Goal: Task Accomplishment & Management: Use online tool/utility

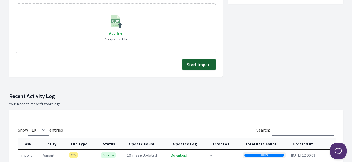
scroll to position [303, 0]
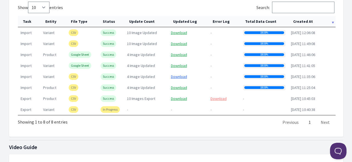
click at [181, 74] on link "Download" at bounding box center [179, 76] width 16 height 5
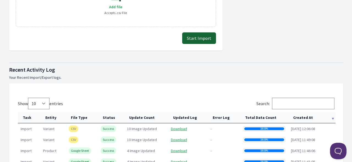
scroll to position [138, 0]
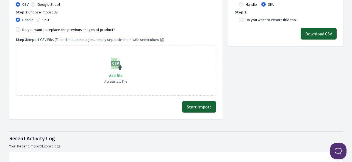
click at [51, 29] on label "Do you want to replace the previous images of product?" at bounding box center [68, 30] width 93 height 6
click at [20, 29] on input "Do you want to replace the previous images of product?" at bounding box center [18, 30] width 4 height 4
click at [51, 29] on label "Do you want to replace the previous images of product?" at bounding box center [68, 30] width 93 height 6
click at [20, 29] on input "Do you want to replace the previous images of product?" at bounding box center [18, 30] width 4 height 4
checkbox input "false"
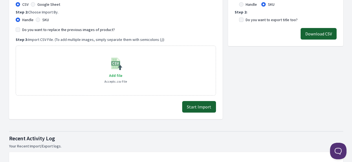
click at [48, 5] on label "Google Sheet" at bounding box center [48, 5] width 23 height 6
click at [35, 5] on input "Google Sheet" at bounding box center [33, 4] width 4 height 4
radio input "true"
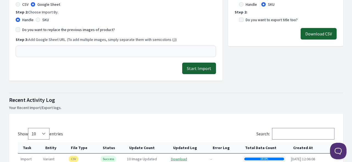
click at [30, 28] on label "Do you want to replace the previous images of product?" at bounding box center [68, 30] width 93 height 6
click at [20, 28] on input "Do you want to replace the previous images of product?" at bounding box center [18, 30] width 4 height 4
click at [32, 29] on label "Do you want to replace the previous images of product?" at bounding box center [68, 30] width 93 height 6
click at [20, 29] on input "Do you want to replace the previous images of product?" at bounding box center [18, 30] width 4 height 4
checkbox input "false"
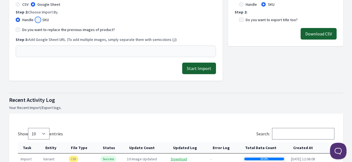
click at [39, 20] on input "SKU" at bounding box center [38, 20] width 4 height 4
radio input "true"
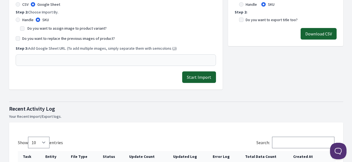
click at [48, 28] on label "Do you want to assign image to product variant?" at bounding box center [67, 28] width 79 height 5
click at [24, 28] on input "Do you want to assign image to product variant?" at bounding box center [22, 28] width 4 height 4
checkbox input "true"
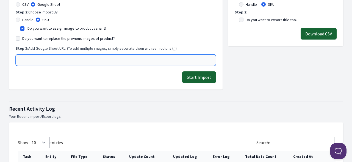
click at [64, 58] on input "text" at bounding box center [116, 60] width 201 height 12
paste input "[URL][DOMAIN_NAME]"
type input "[URL][DOMAIN_NAME]"
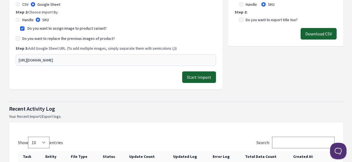
click at [201, 77] on button "Start Import" at bounding box center [199, 78] width 34 height 12
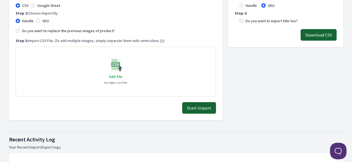
scroll to position [110, 0]
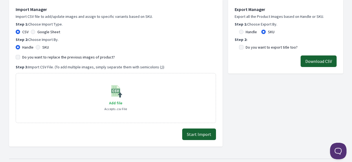
click at [45, 47] on label "SKU" at bounding box center [45, 48] width 7 height 6
click at [40, 47] on input "SKU" at bounding box center [38, 47] width 4 height 4
radio input "true"
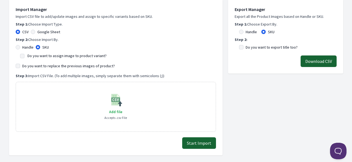
click at [47, 32] on label "Google Sheet" at bounding box center [48, 32] width 23 height 6
click at [35, 32] on input "Google Sheet" at bounding box center [33, 32] width 4 height 4
radio input "true"
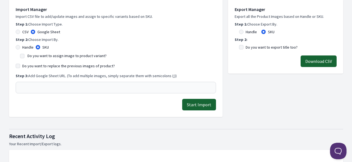
click at [39, 56] on label "Do you want to assign image to product variant?" at bounding box center [67, 55] width 79 height 5
click at [24, 56] on input "Do you want to assign image to product variant?" at bounding box center [22, 56] width 4 height 4
checkbox input "true"
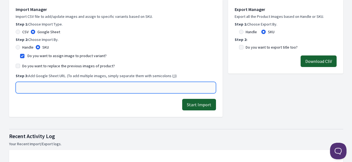
click at [86, 87] on input "text" at bounding box center [116, 88] width 201 height 12
paste input "SSK-01"
type input "SSK-01"
click at [45, 88] on input "text" at bounding box center [116, 88] width 201 height 12
paste input "https://docs.google.com/spreadsheets/d/1hPneN2Xd3M8FLxJFuOBMY_XrAhoYpXKvq7pk_3j…"
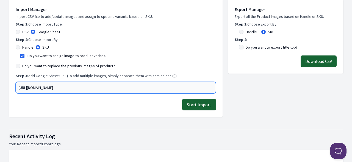
type input "https://docs.google.com/spreadsheets/d/1hPneN2Xd3M8FLxJFuOBMY_XrAhoYpXKvq7pk_3j…"
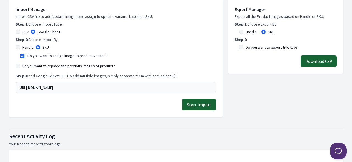
click at [198, 101] on button "Start Import" at bounding box center [199, 105] width 34 height 12
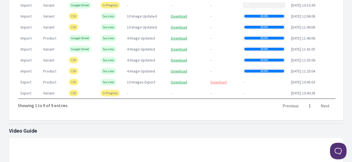
scroll to position [248, 0]
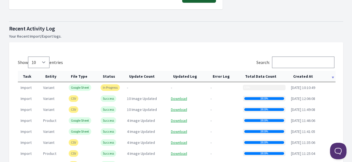
click at [302, 71] on th "Created At" at bounding box center [312, 76] width 47 height 11
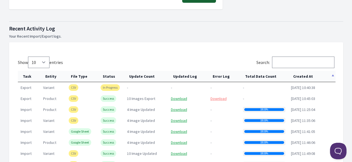
click at [302, 73] on th "Created At" at bounding box center [312, 76] width 47 height 11
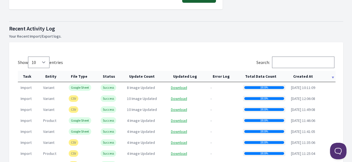
click at [302, 73] on th "Created At" at bounding box center [312, 76] width 47 height 11
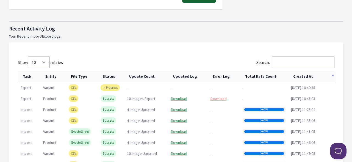
click at [302, 73] on th "Created At" at bounding box center [312, 76] width 47 height 11
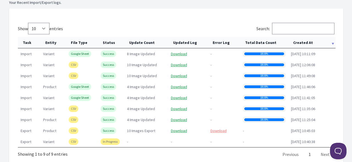
scroll to position [275, 0]
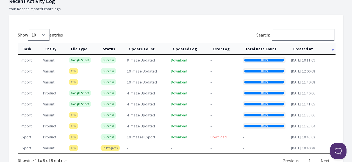
click at [303, 48] on th "Created At" at bounding box center [312, 48] width 47 height 11
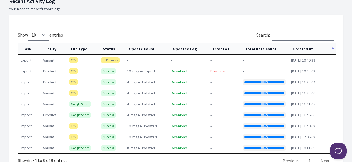
click at [305, 48] on th "Created At" at bounding box center [312, 48] width 47 height 11
